Goal: Transaction & Acquisition: Purchase product/service

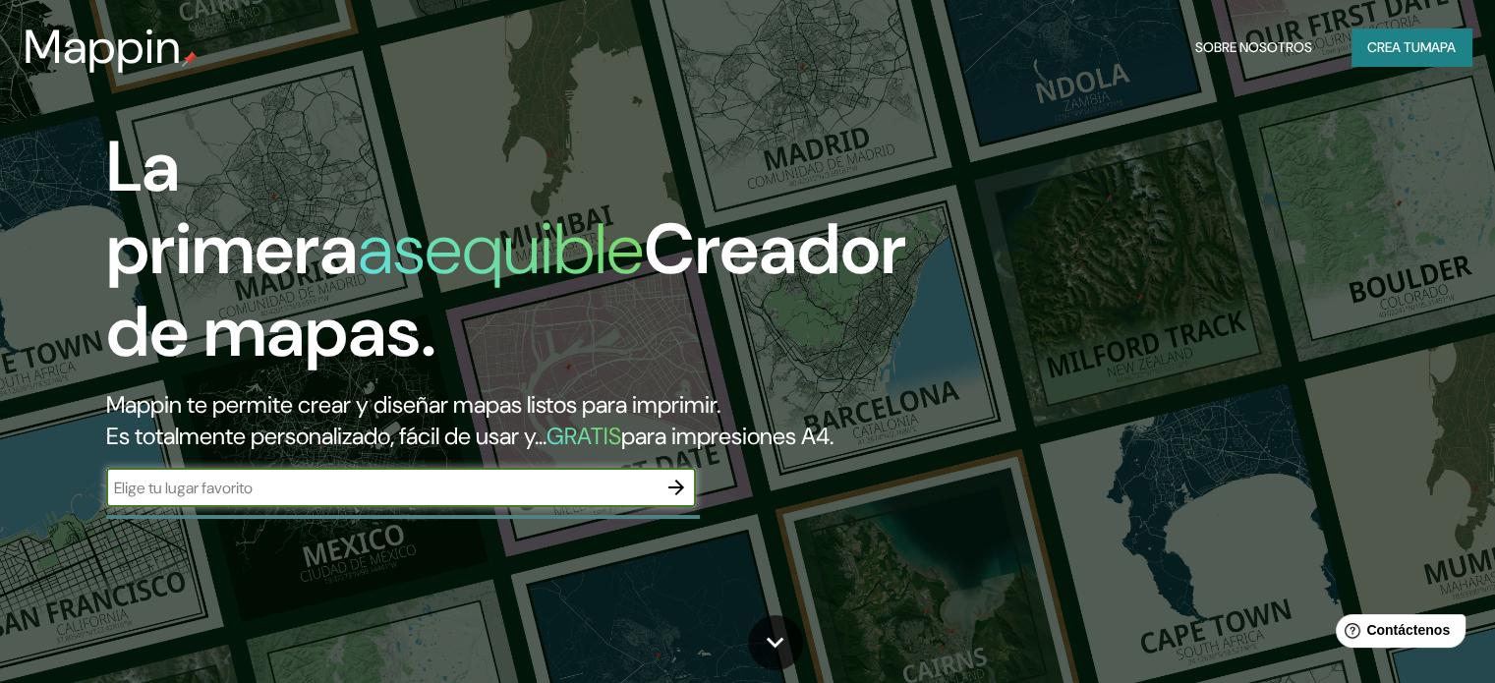
click at [276, 499] on input "text" at bounding box center [381, 488] width 550 height 23
type input "uman yucatan"
click at [486, 499] on input "uman yucatan" at bounding box center [381, 488] width 550 height 23
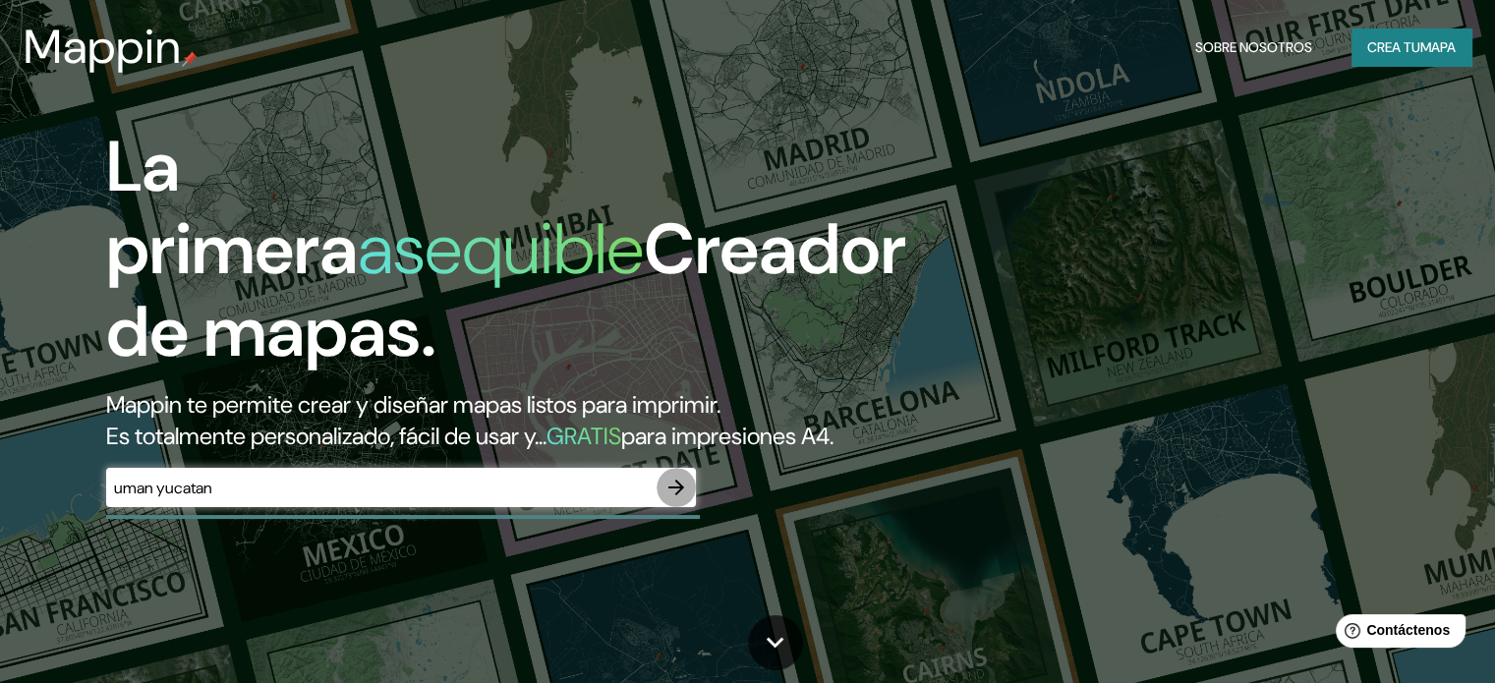
click at [680, 499] on icon "button" at bounding box center [676, 488] width 24 height 24
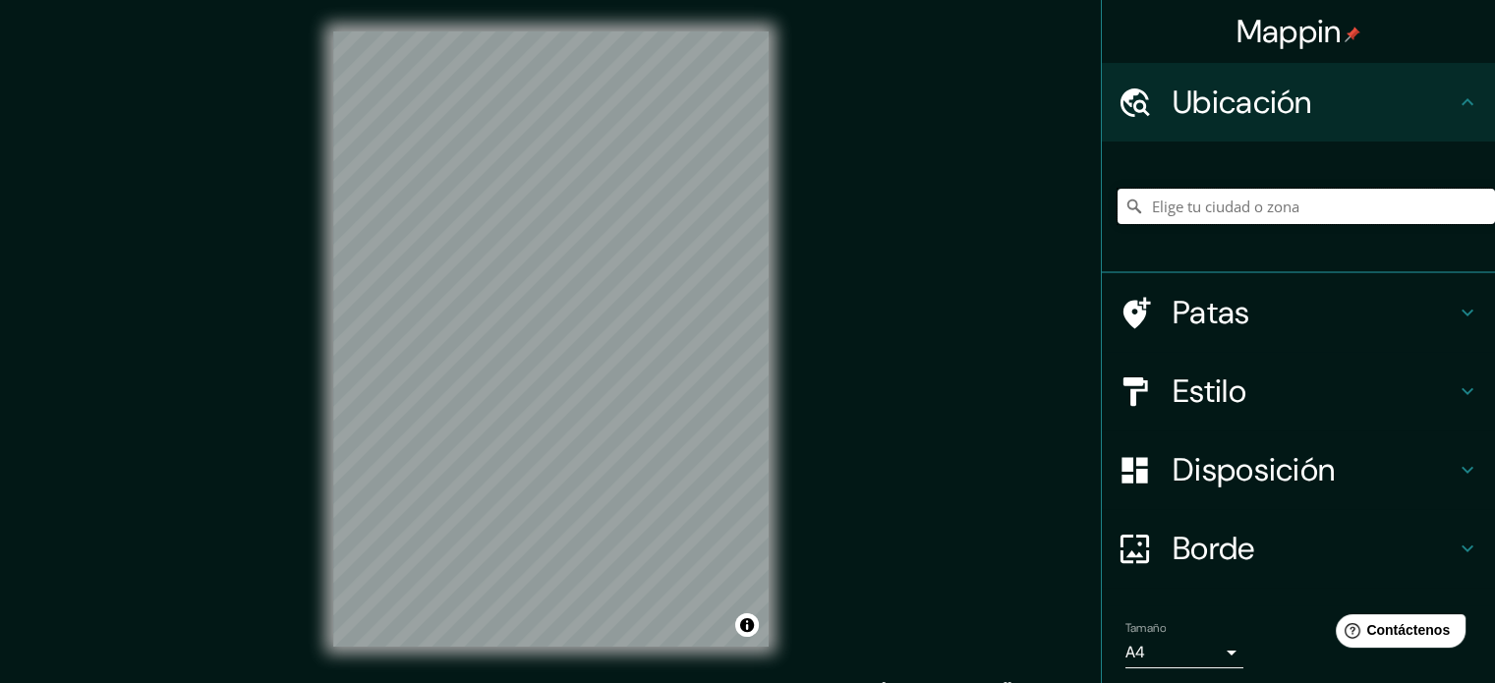
click at [1192, 199] on input "Elige tu ciudad o zona" at bounding box center [1305, 206] width 377 height 35
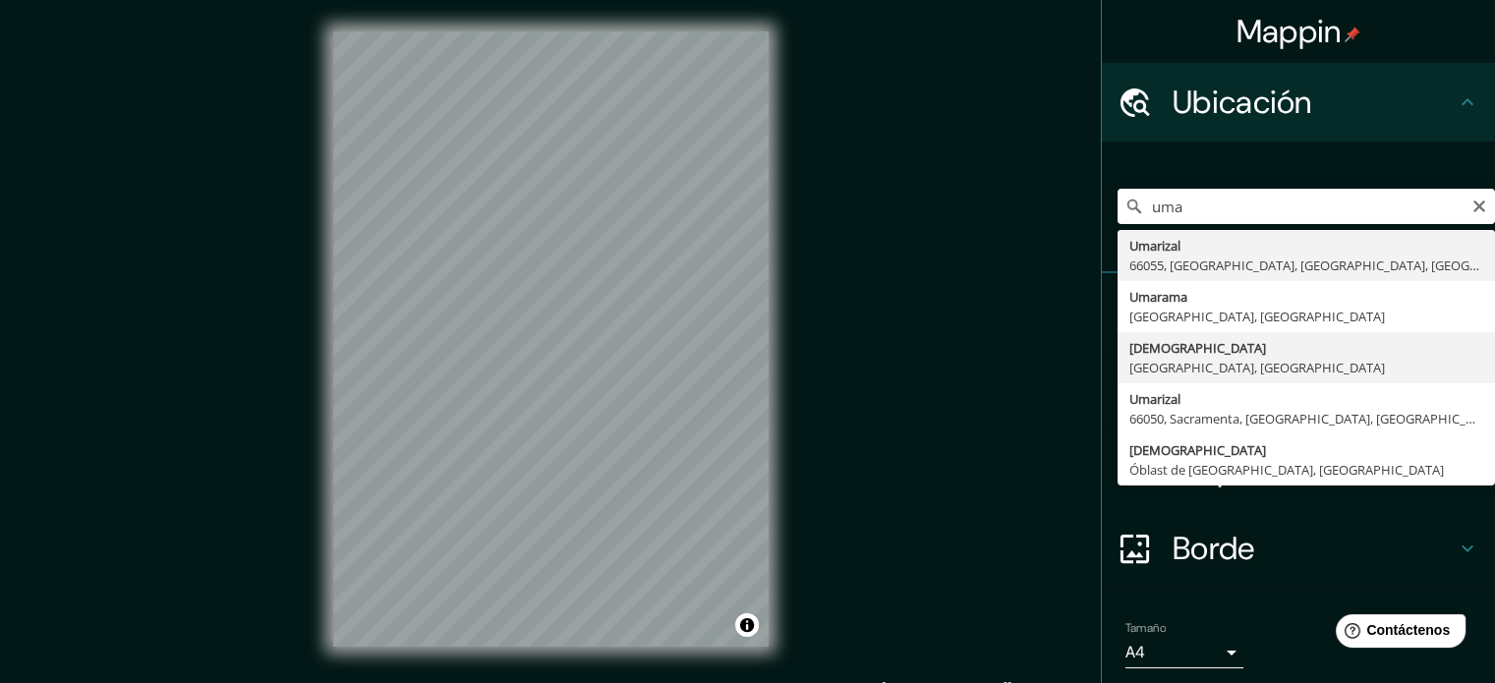
type input "[DEMOGRAPHIC_DATA], [GEOGRAPHIC_DATA], [GEOGRAPHIC_DATA]"
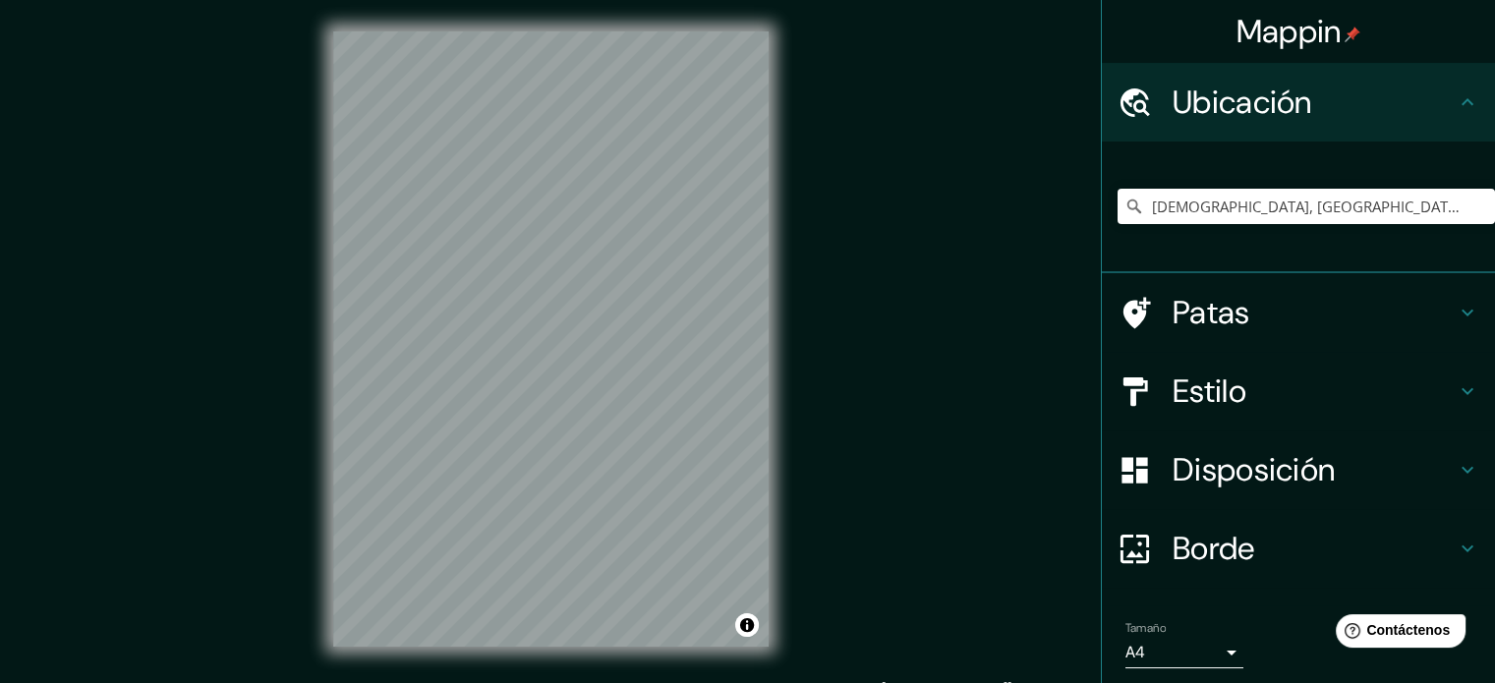
click at [1406, 317] on h4 "Patas" at bounding box center [1313, 312] width 283 height 39
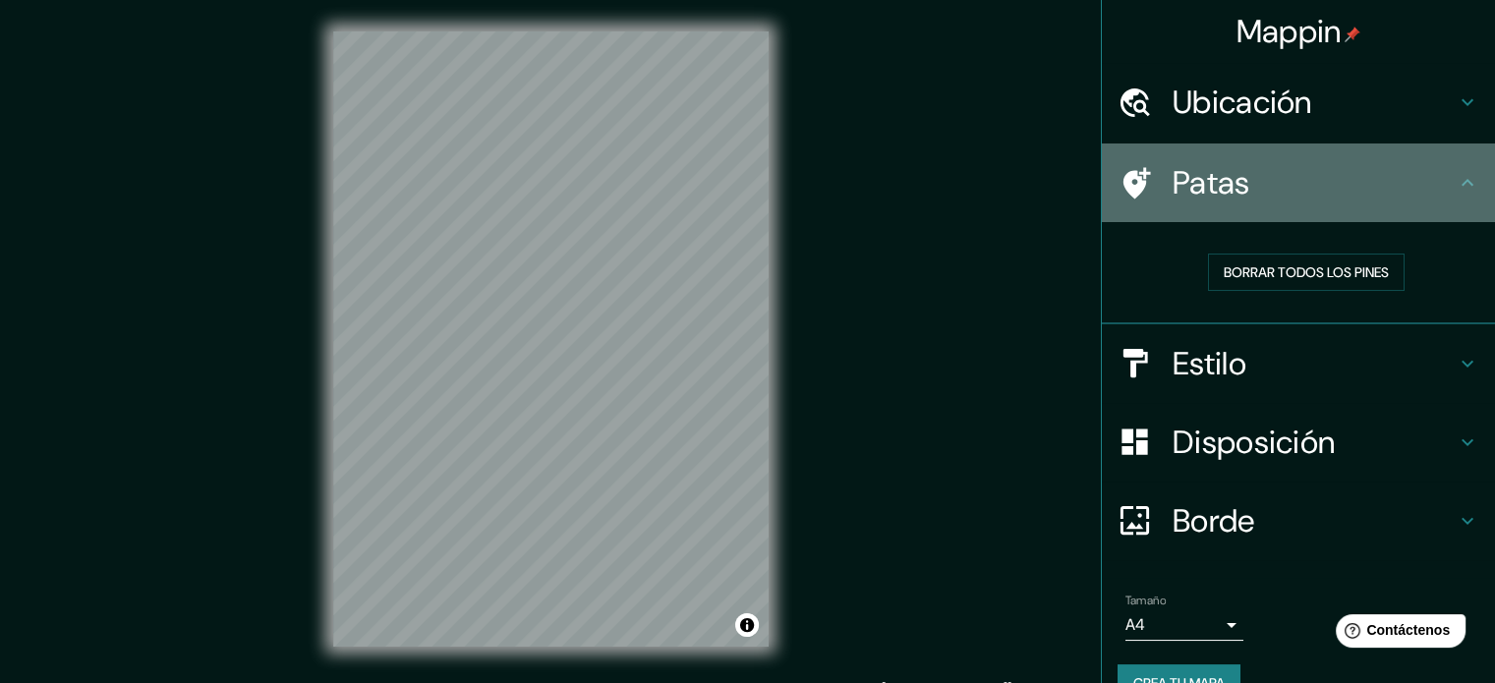
click at [1458, 171] on div "Patas" at bounding box center [1298, 182] width 393 height 79
click at [1456, 185] on icon at bounding box center [1468, 183] width 24 height 24
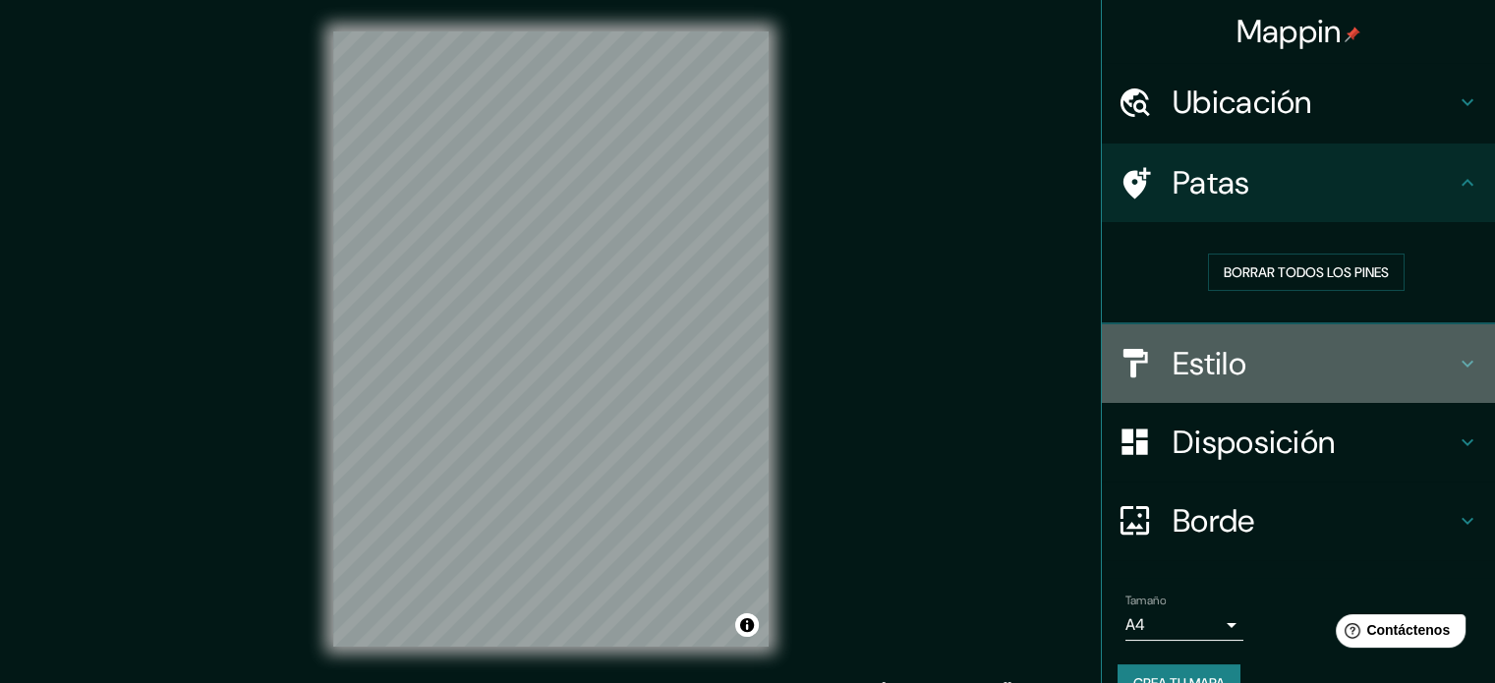
click at [1456, 352] on icon at bounding box center [1468, 364] width 24 height 24
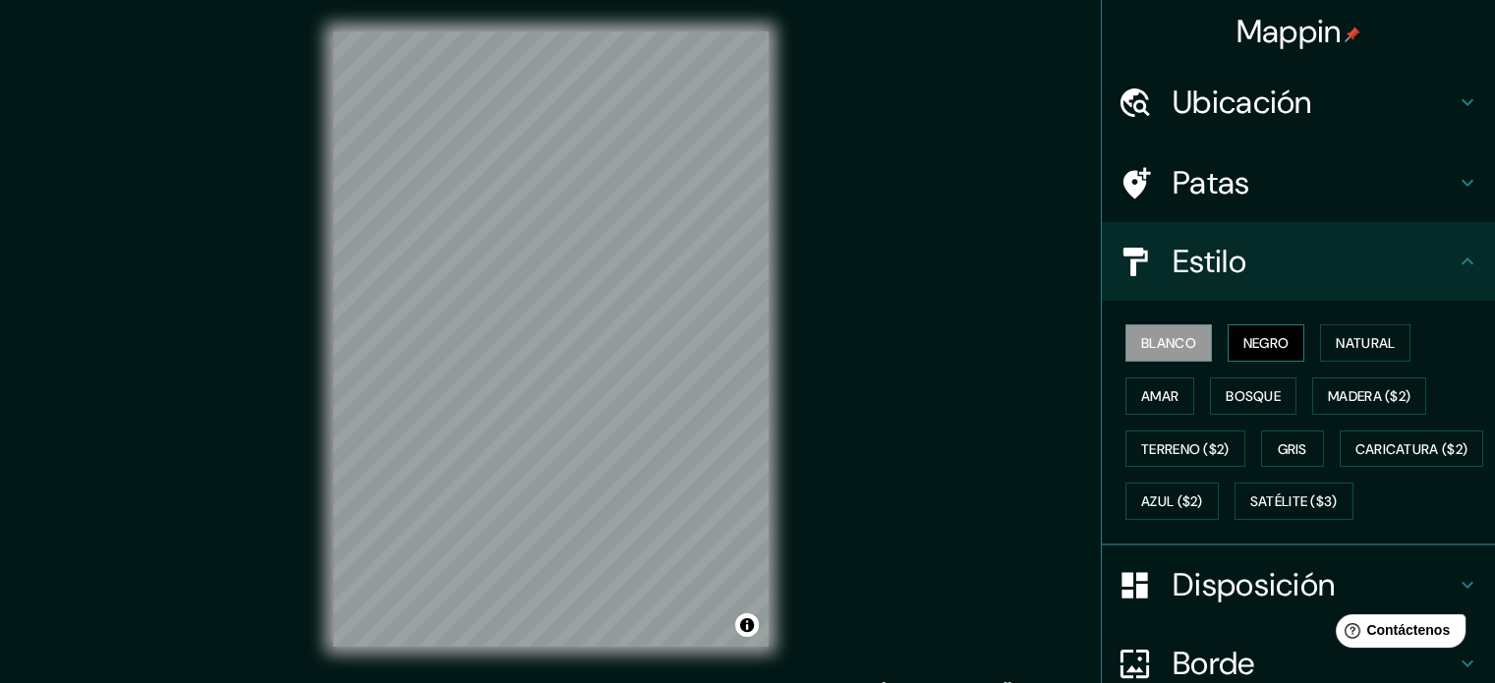
click at [1251, 352] on font "Negro" at bounding box center [1266, 343] width 46 height 26
click at [1369, 346] on font "Natural" at bounding box center [1365, 343] width 59 height 18
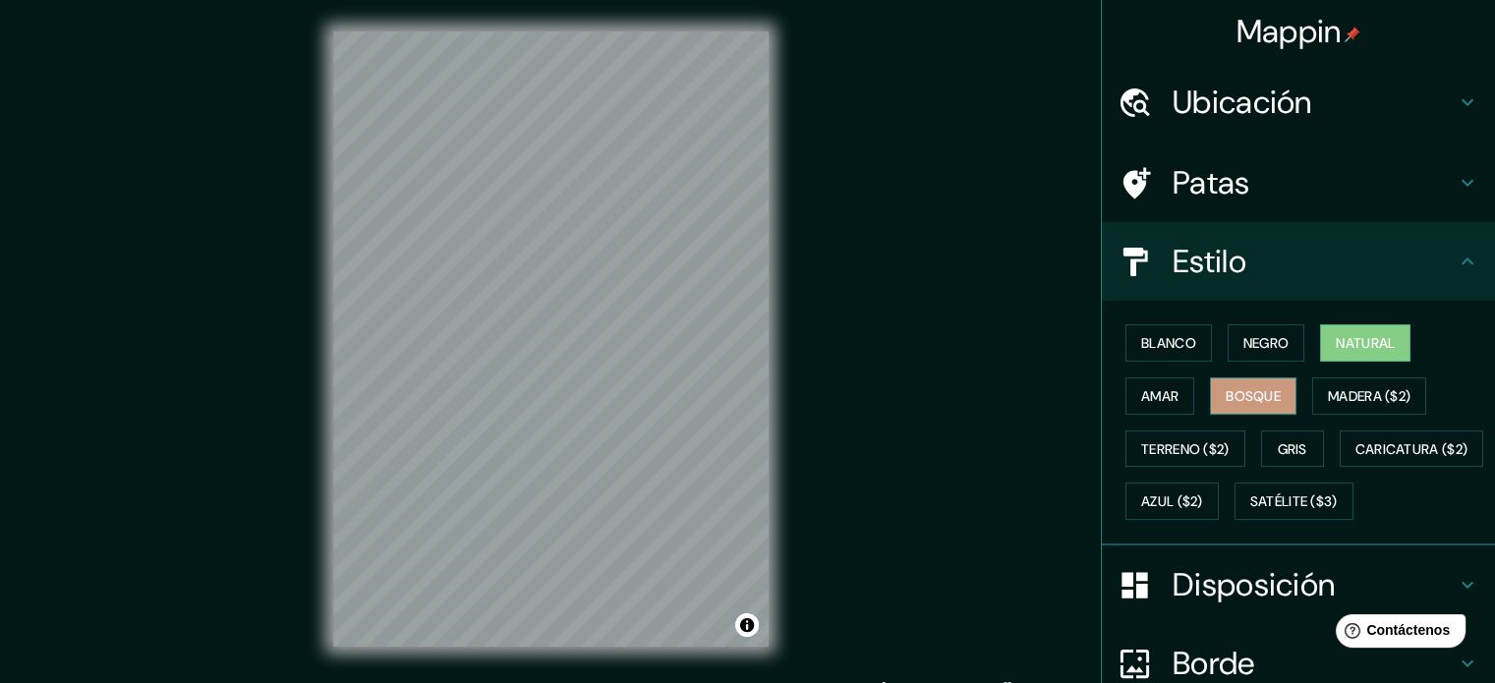
click at [1246, 377] on button "Bosque" at bounding box center [1253, 395] width 86 height 37
click at [1141, 398] on font "Amar" at bounding box center [1159, 396] width 37 height 18
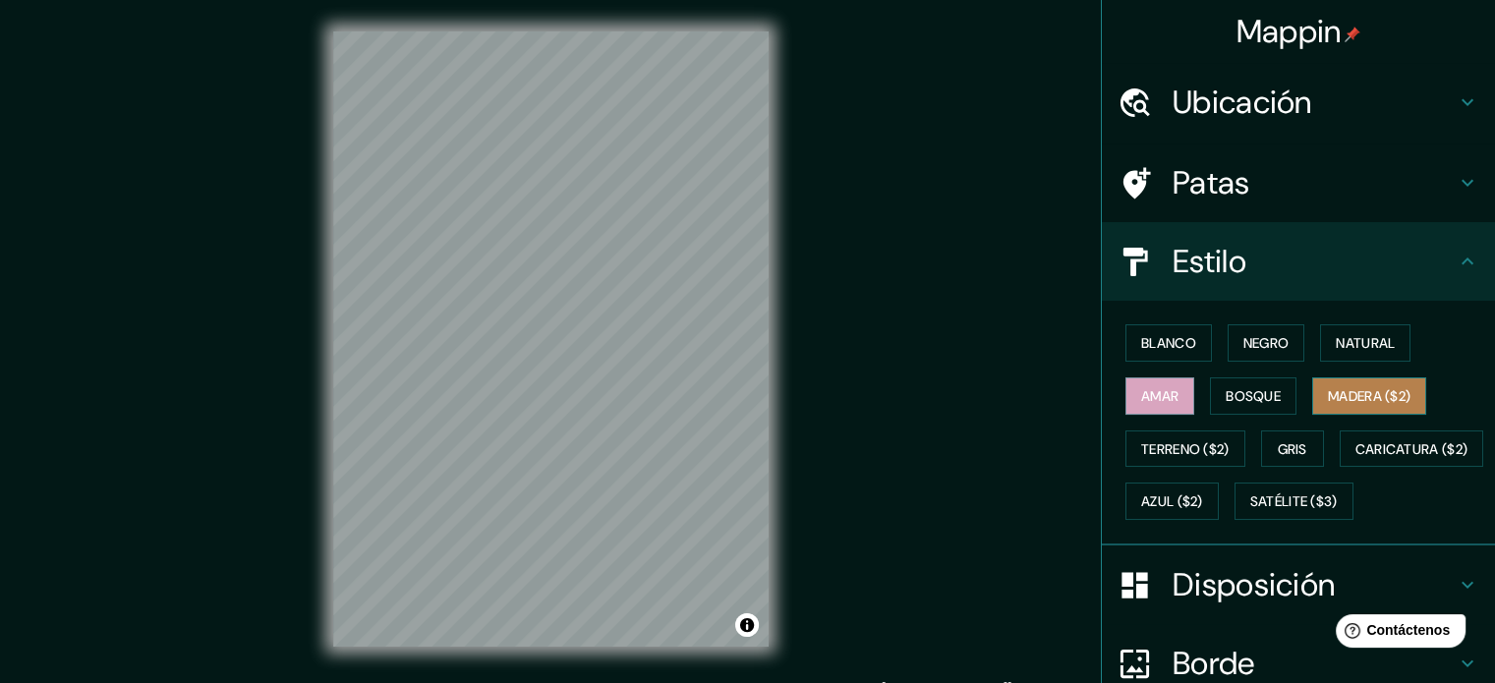
click at [1336, 403] on font "Madera ($2)" at bounding box center [1369, 396] width 83 height 18
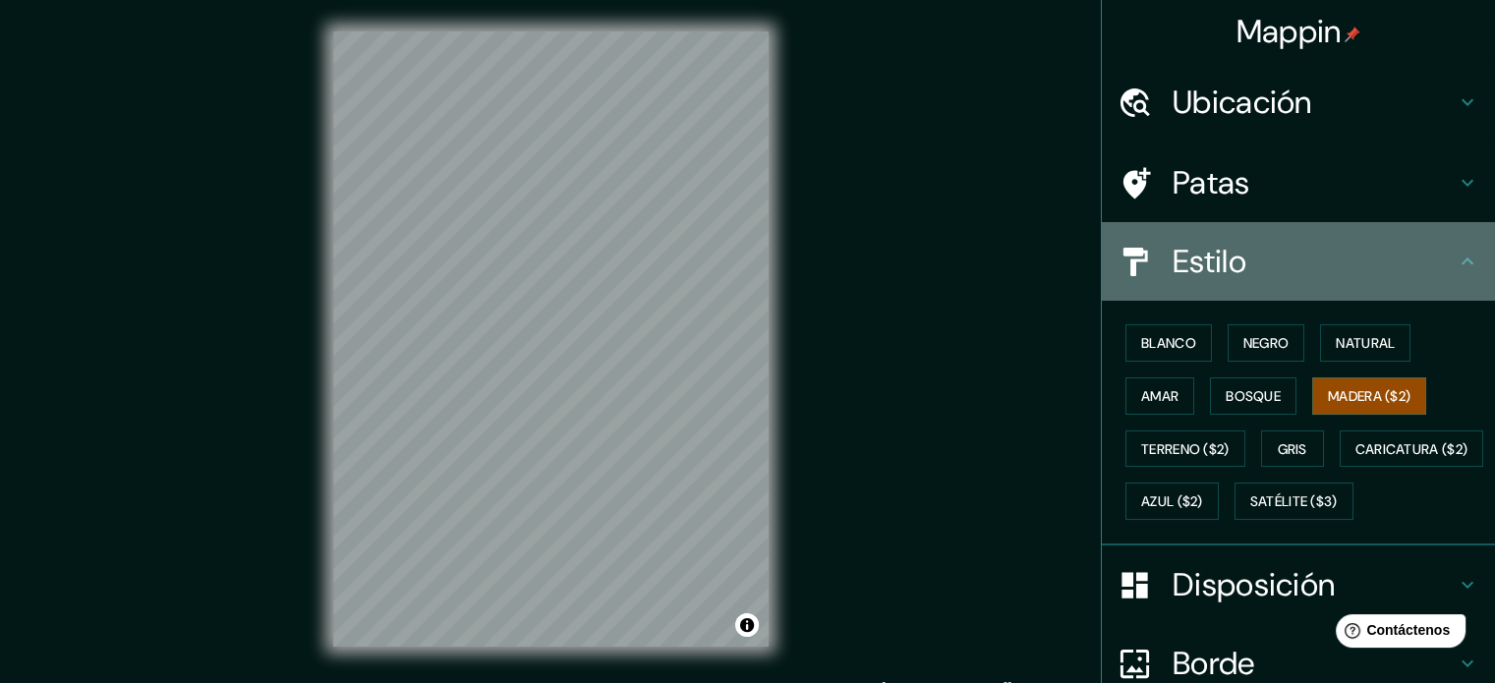
click at [1435, 265] on h4 "Estilo" at bounding box center [1313, 261] width 283 height 39
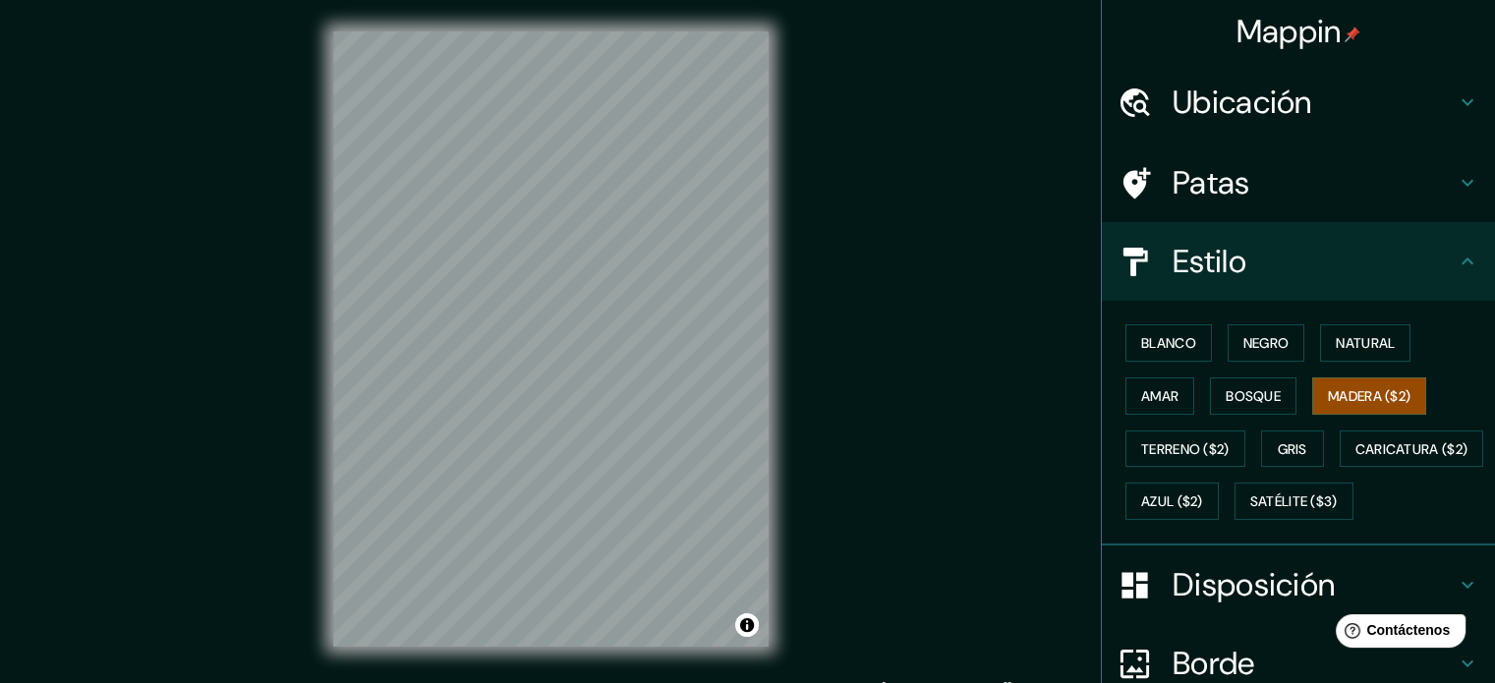
click at [1461, 258] on icon at bounding box center [1467, 260] width 12 height 7
click at [1123, 247] on icon at bounding box center [1135, 261] width 25 height 29
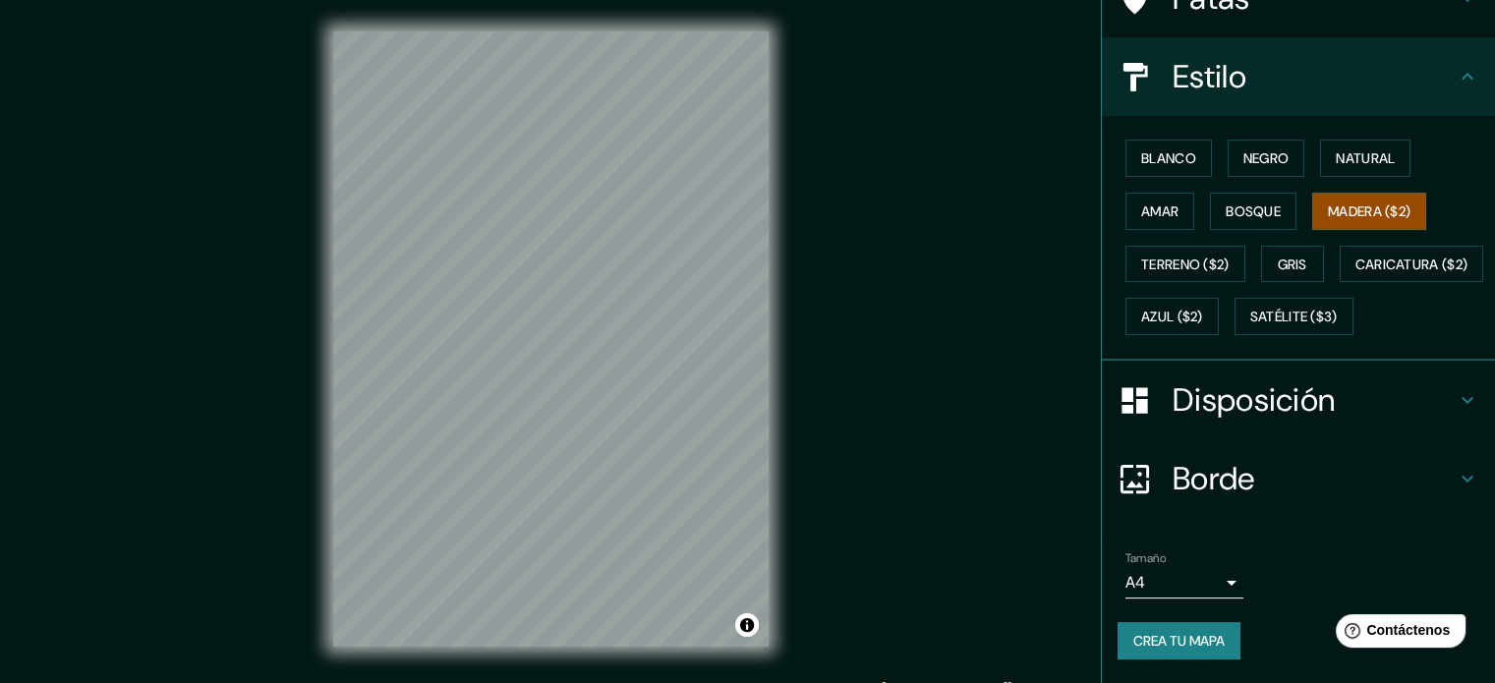
click at [1207, 421] on font "Disposición" at bounding box center [1253, 399] width 162 height 41
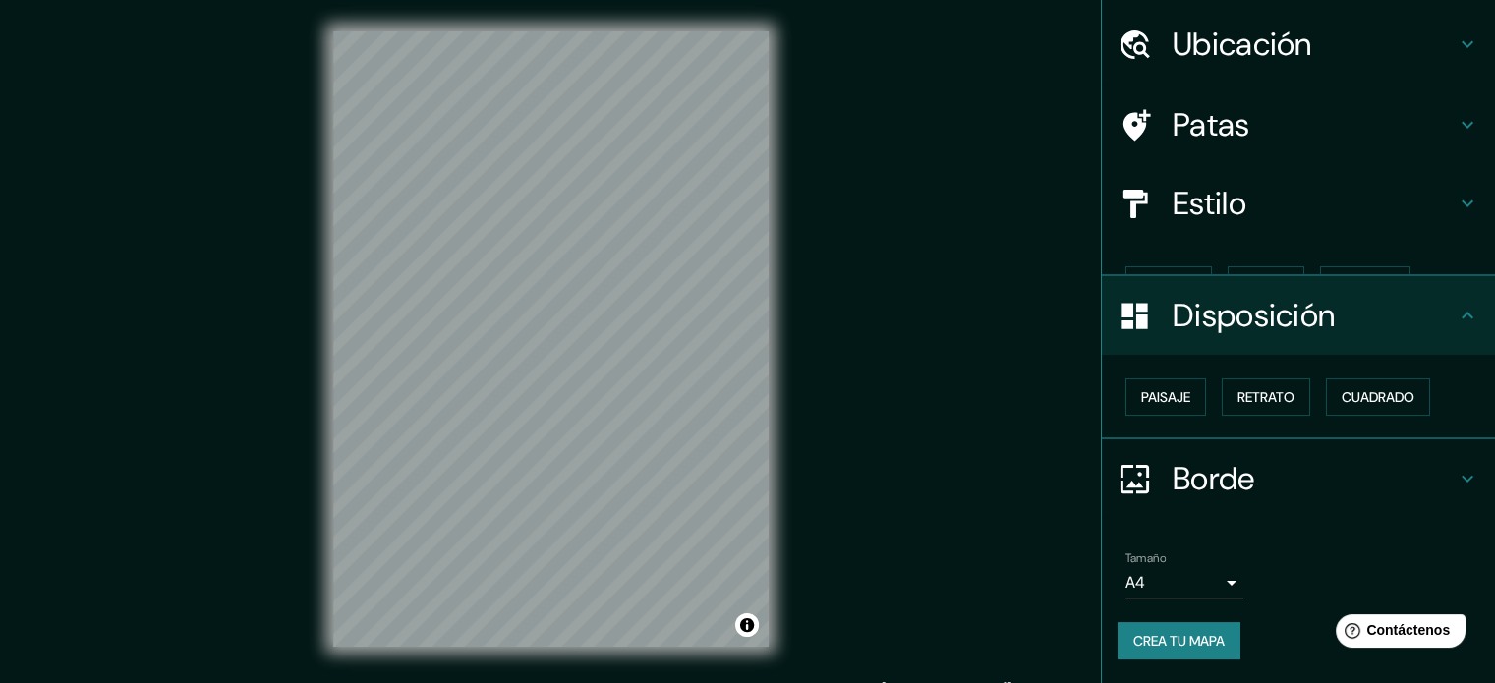
scroll to position [24, 0]
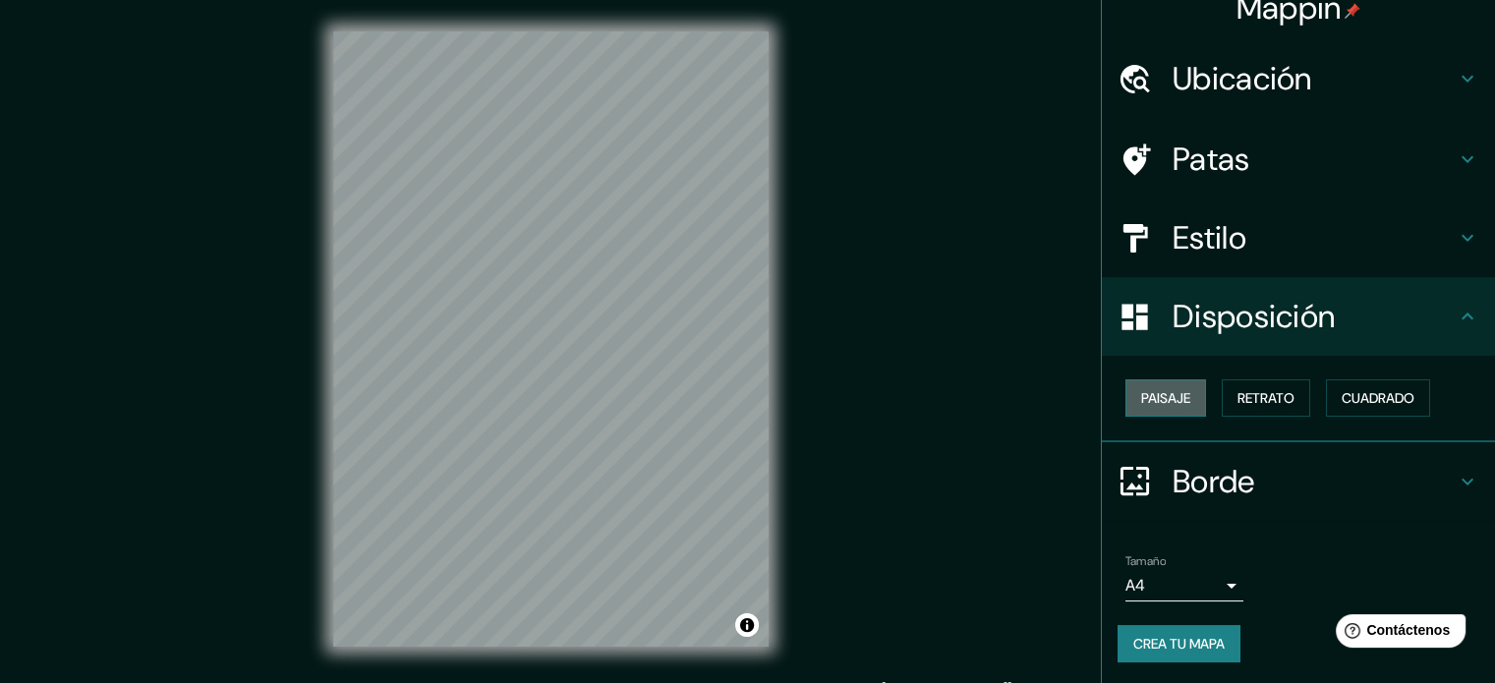
click at [1185, 399] on button "Paisaje" at bounding box center [1165, 397] width 81 height 37
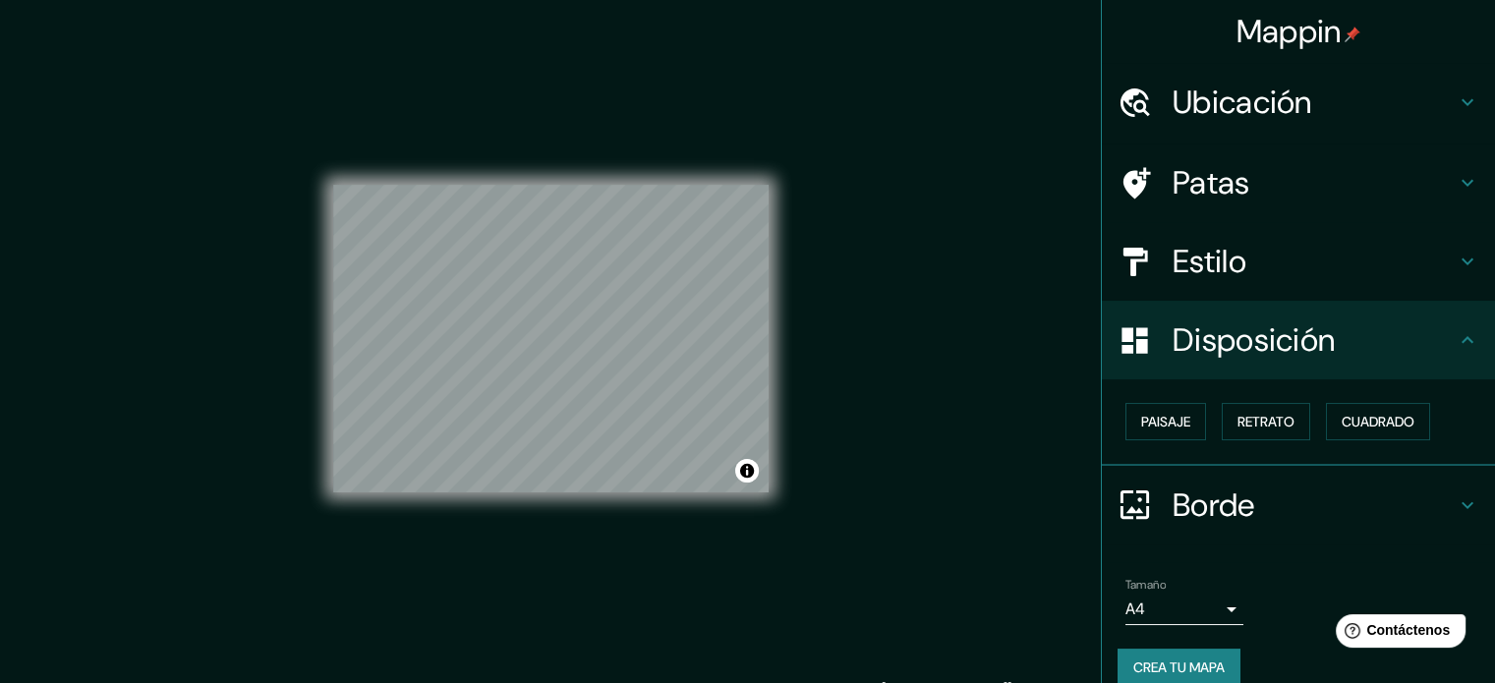
scroll to position [0, 0]
